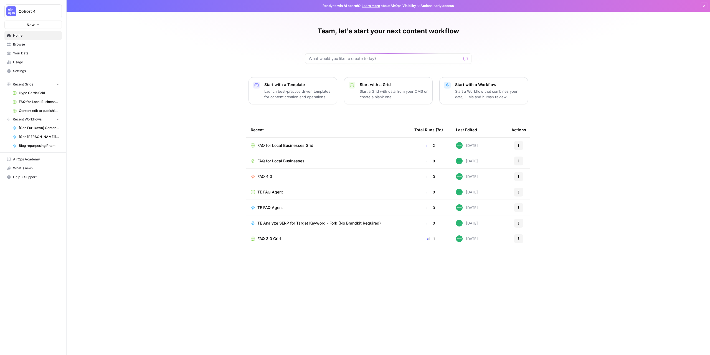
click at [646, 159] on div "Team, let's start your next content workflow Start with a Template Launch best-…" at bounding box center [388, 177] width 643 height 355
click at [187, 136] on div "Team, let's start your next content workflow Start with a Template Launch best-…" at bounding box center [388, 177] width 643 height 355
click at [185, 153] on div "Team, let's start your next content workflow Start with a Template Launch best-…" at bounding box center [388, 177] width 643 height 355
click at [579, 217] on div "Team, let's start your next content workflow Start with a Template Launch best-…" at bounding box center [388, 177] width 643 height 355
click at [662, 202] on div "Team, let's start your next content workflow Start with a Template Launch best-…" at bounding box center [388, 177] width 643 height 355
